Goal: Check status

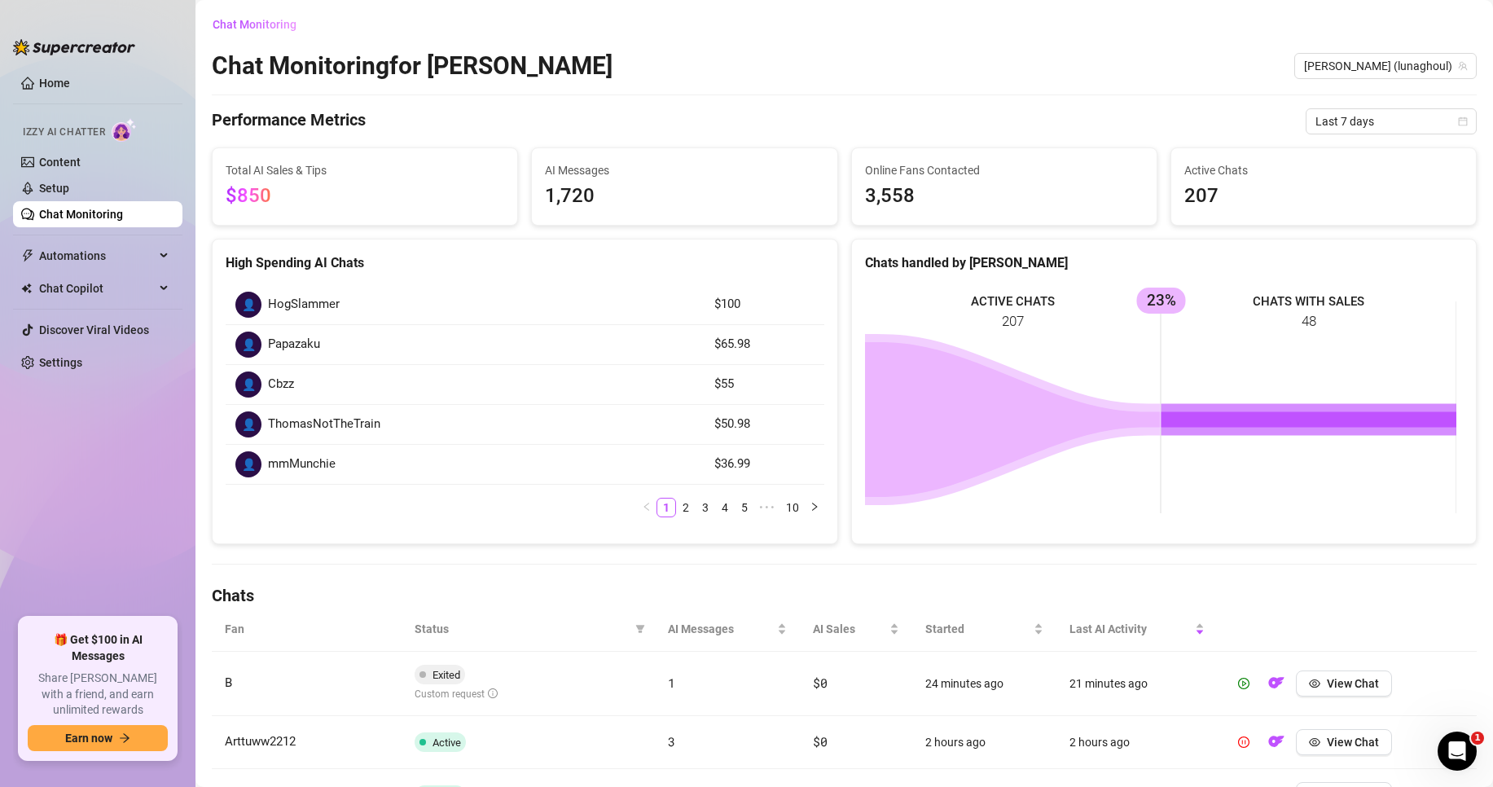
click at [1328, 107] on div "Chat Monitoring Chat Monitoring for [PERSON_NAME] [PERSON_NAME] (lunaghoul) Per…" at bounding box center [844, 627] width 1265 height 1233
click at [1348, 92] on div "Chat Monitoring Chat Monitoring for [PERSON_NAME] [PERSON_NAME] (lunaghoul) Per…" at bounding box center [844, 627] width 1265 height 1233
click at [1343, 130] on span "Last 7 days" at bounding box center [1392, 121] width 152 height 24
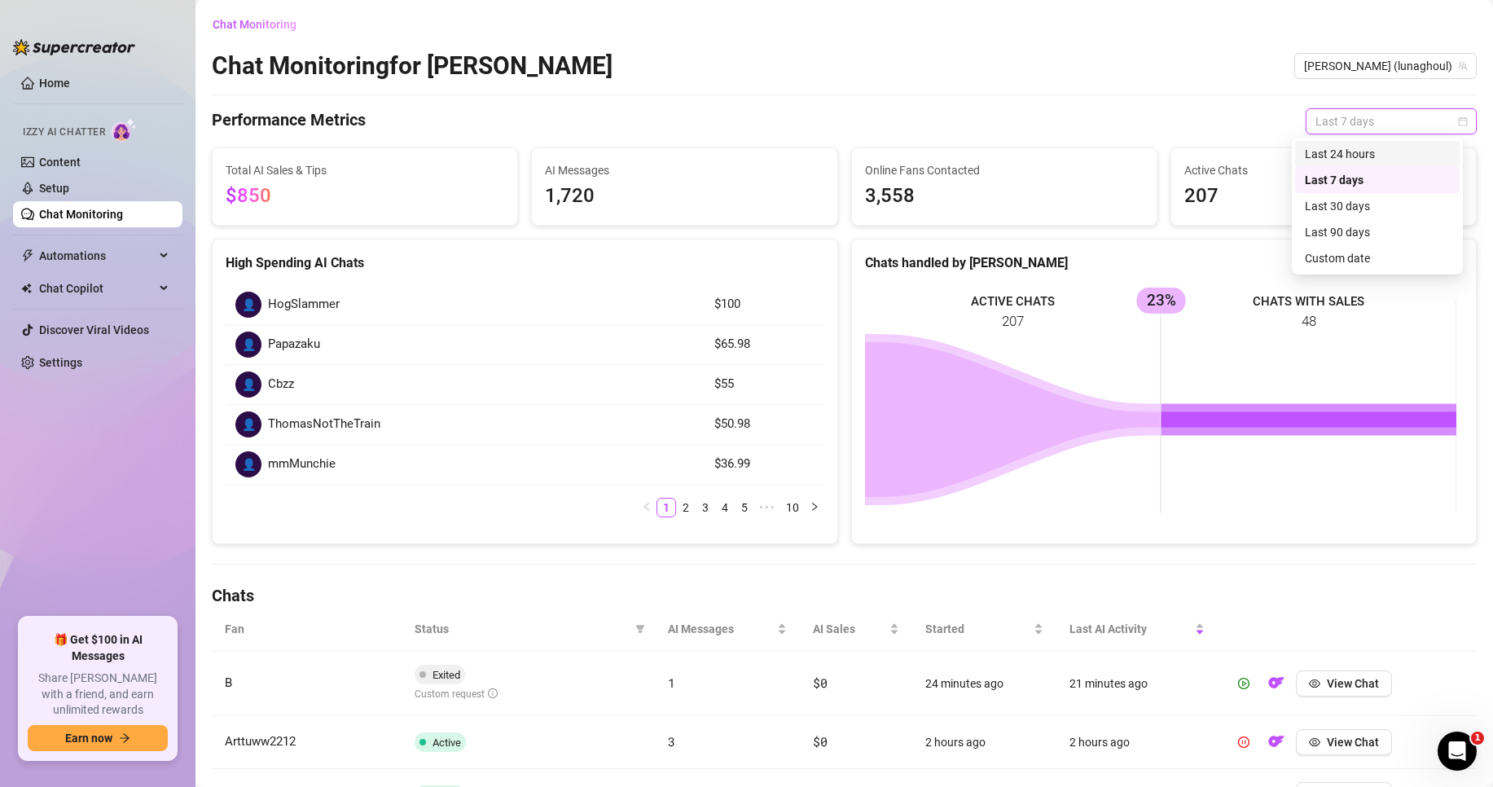
click at [1346, 153] on div "Last 24 hours" at bounding box center [1377, 154] width 145 height 18
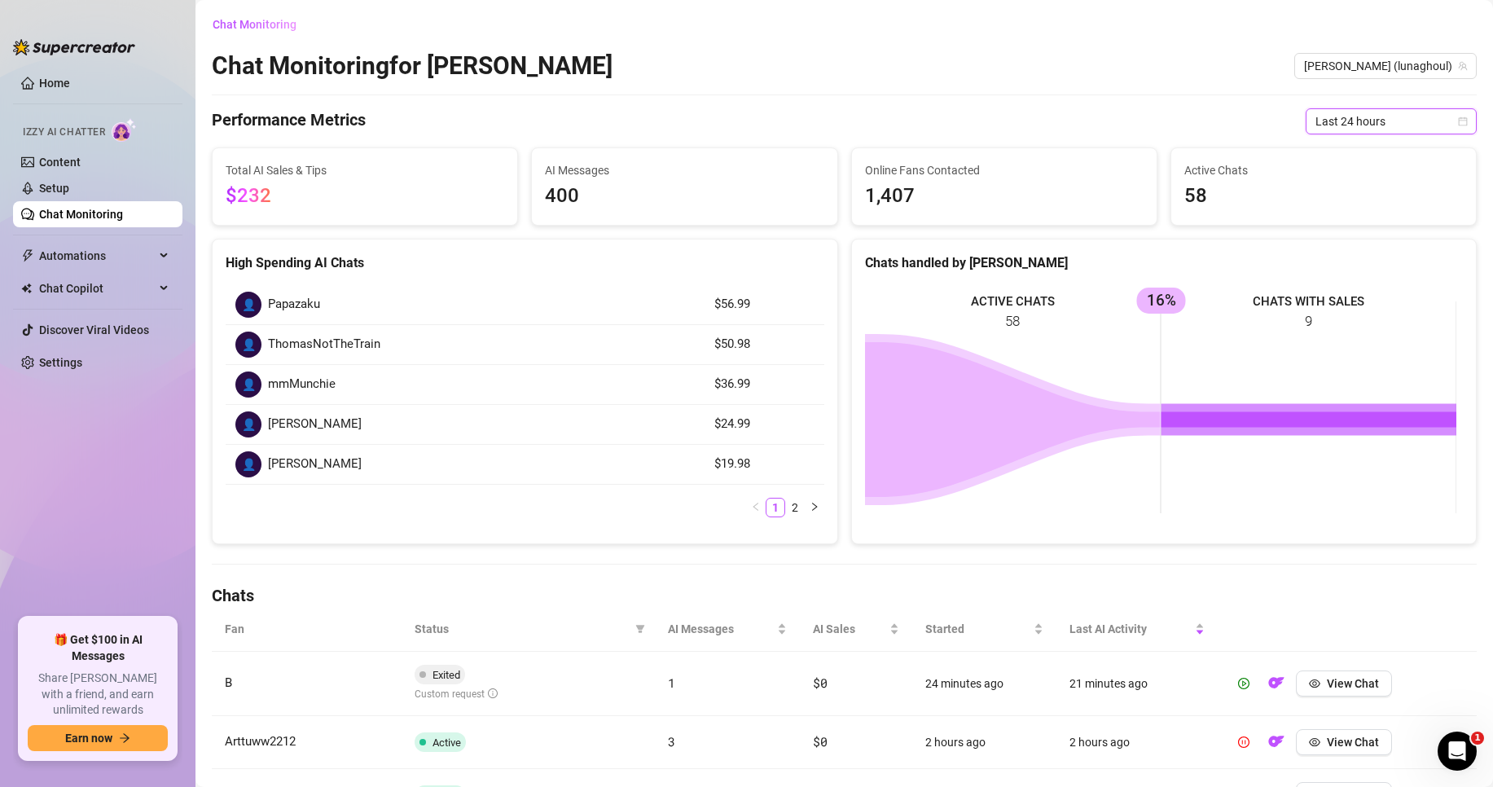
click at [1368, 123] on span "Last 24 hours" at bounding box center [1392, 121] width 152 height 24
click at [1358, 181] on div "Last 7 days" at bounding box center [1377, 180] width 145 height 18
